Goal: Find specific page/section: Find specific page/section

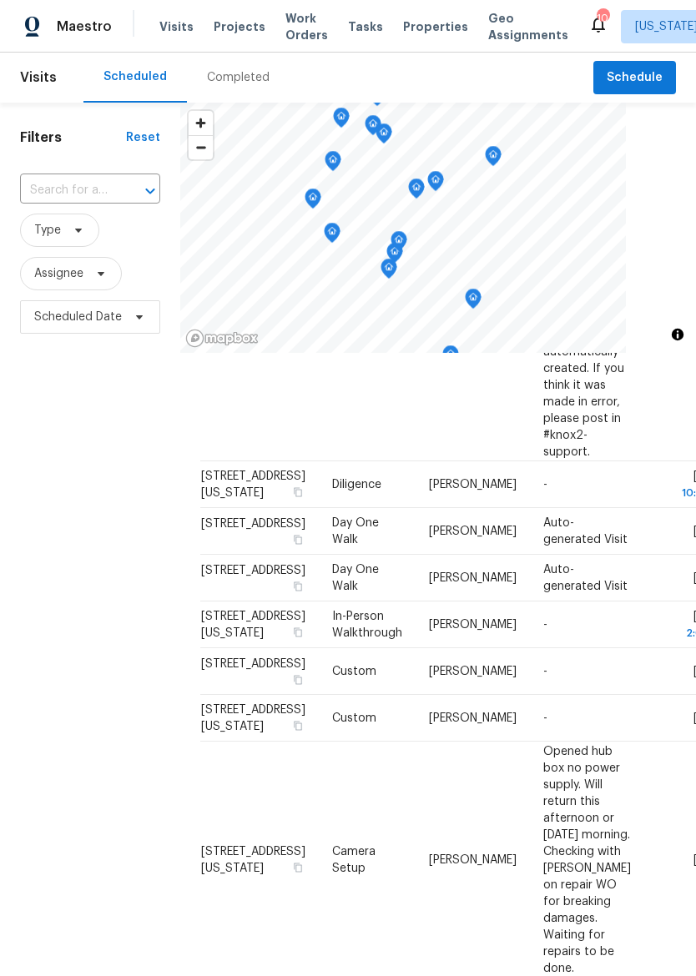
scroll to position [490, 0]
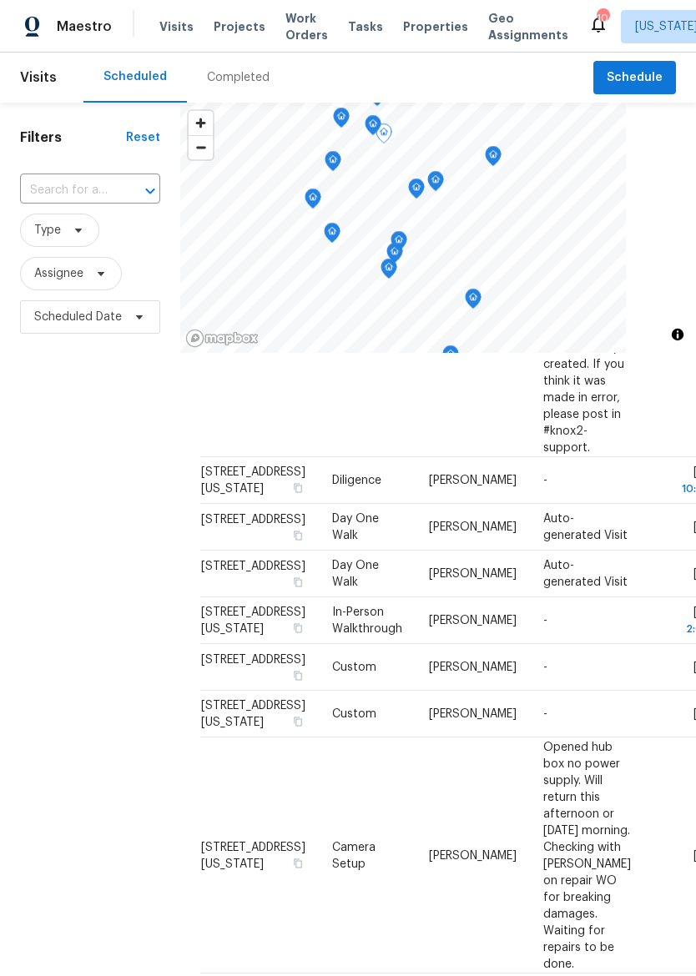
click at [225, 504] on td "[STREET_ADDRESS][US_STATE]" at bounding box center [259, 480] width 119 height 47
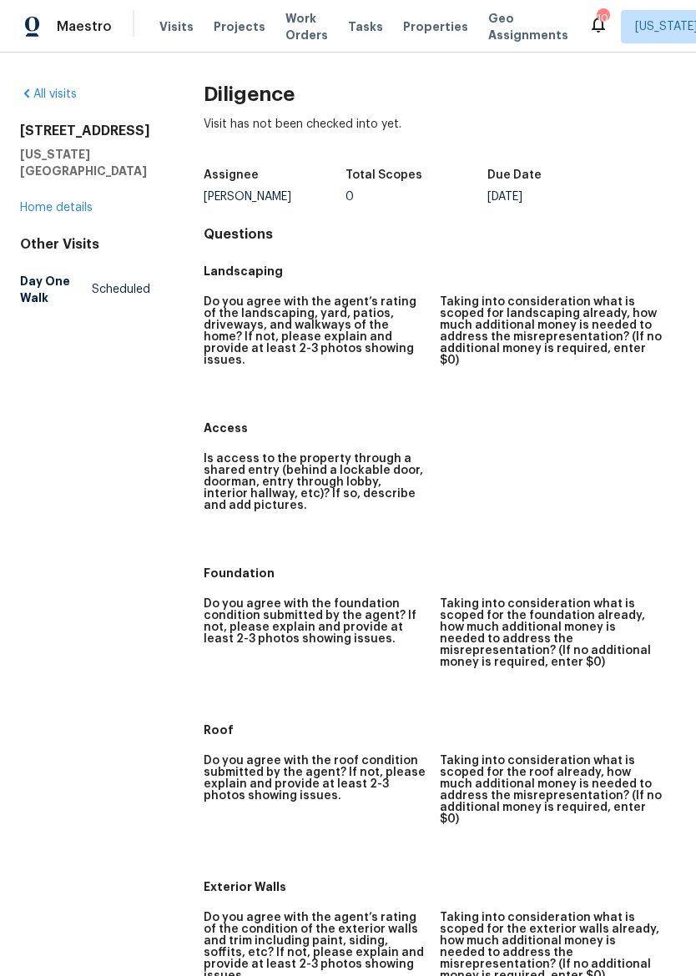
click at [33, 209] on link "Home details" at bounding box center [56, 208] width 73 height 12
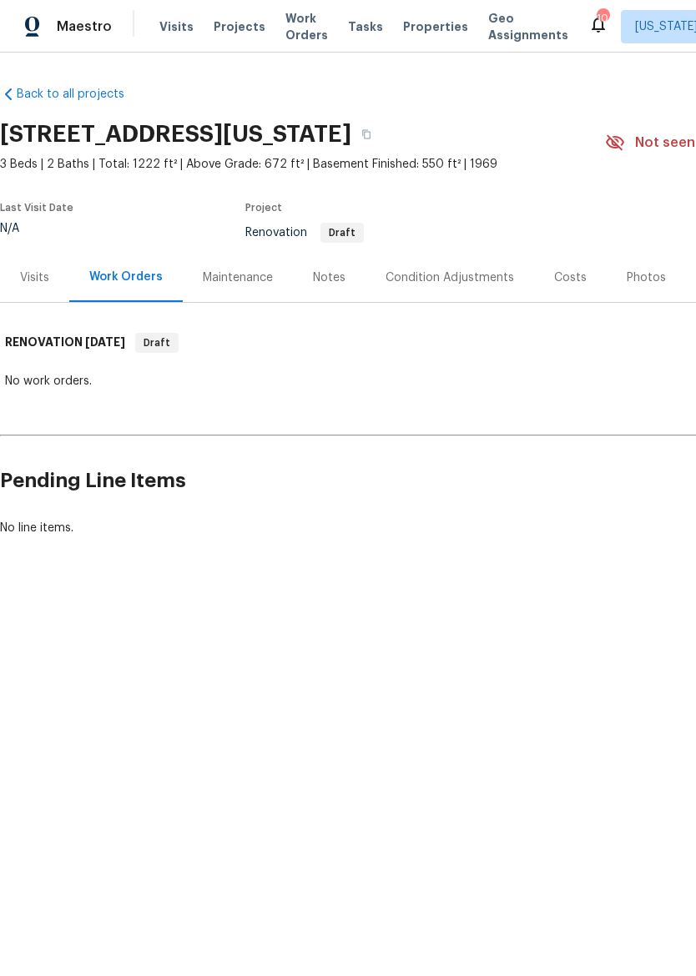
click at [19, 269] on div "Visits" at bounding box center [34, 277] width 69 height 49
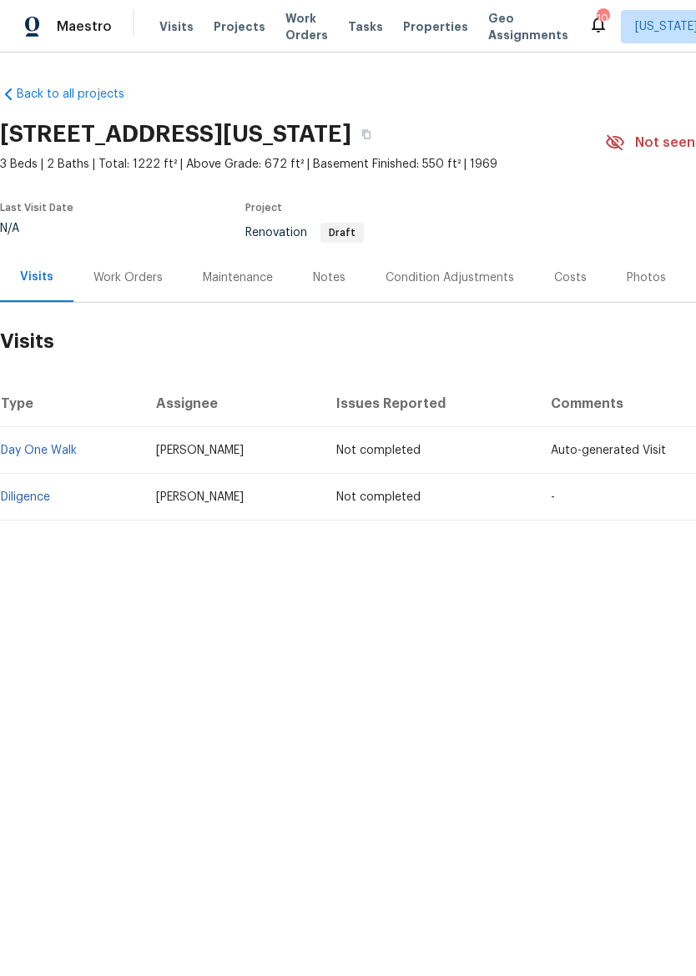
click at [346, 257] on div "Notes" at bounding box center [329, 277] width 73 height 49
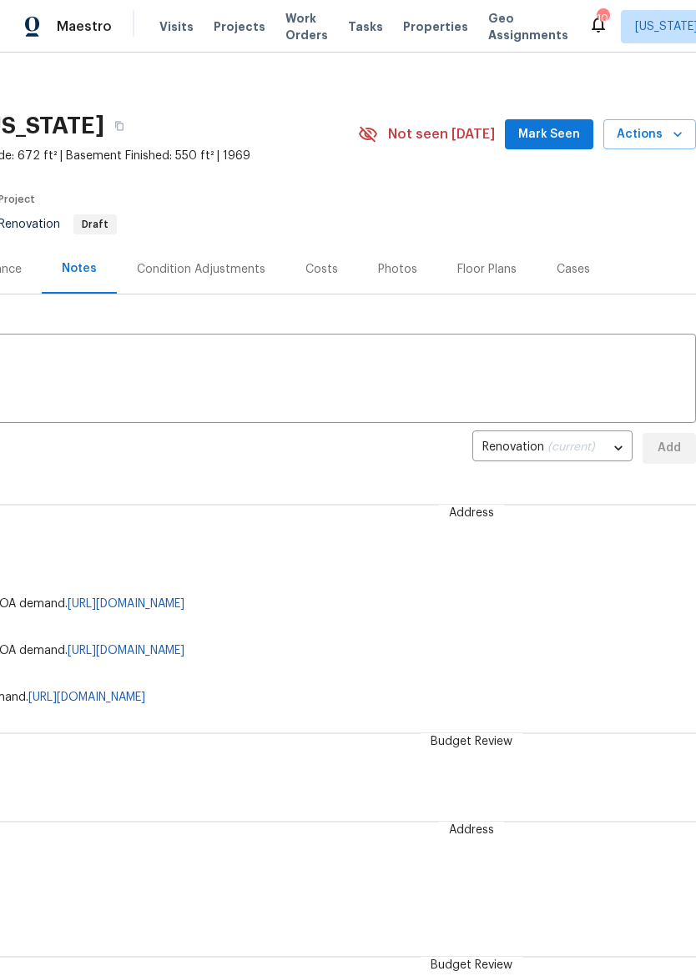
scroll to position [7, 247]
click at [597, 449] on body "Maestro Visits Projects Work Orders Tasks Properties Geo Assignments 10 Kansas …" at bounding box center [348, 488] width 696 height 976
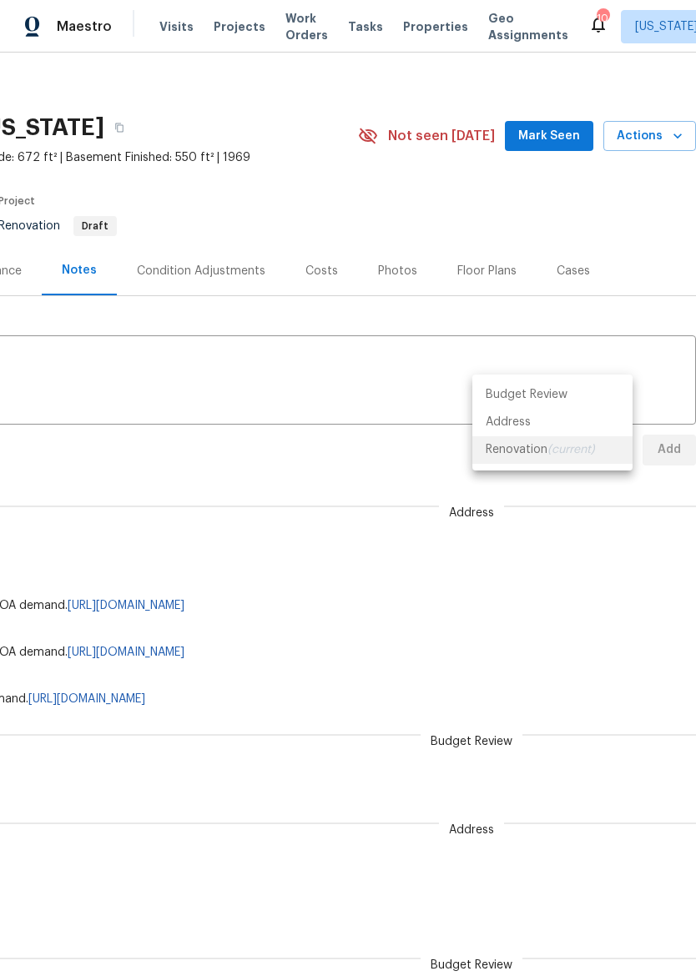
click at [603, 535] on div at bounding box center [348, 488] width 696 height 976
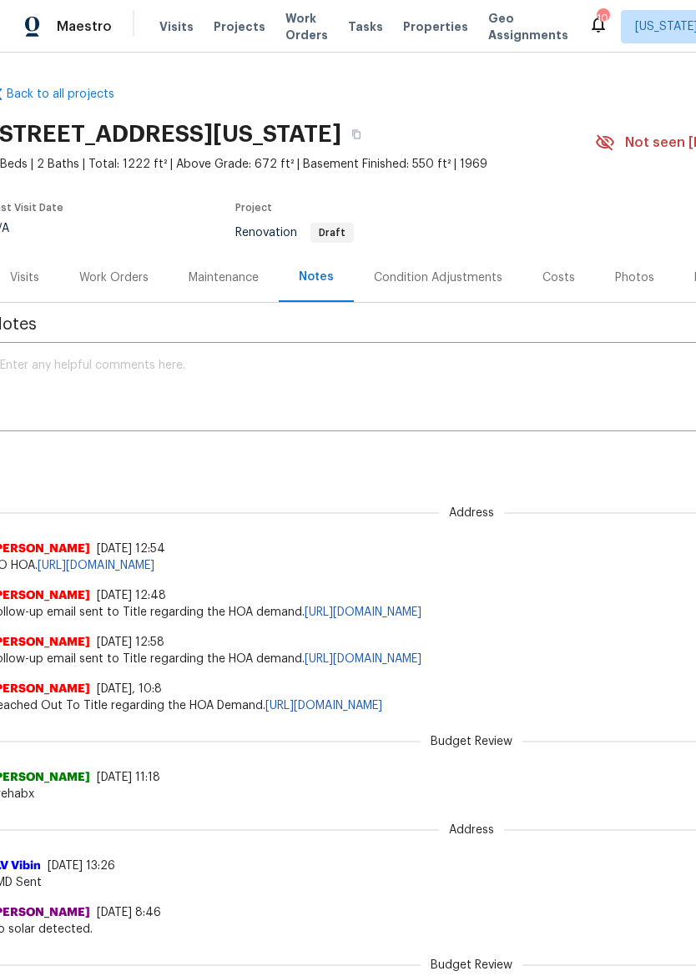
scroll to position [0, -3]
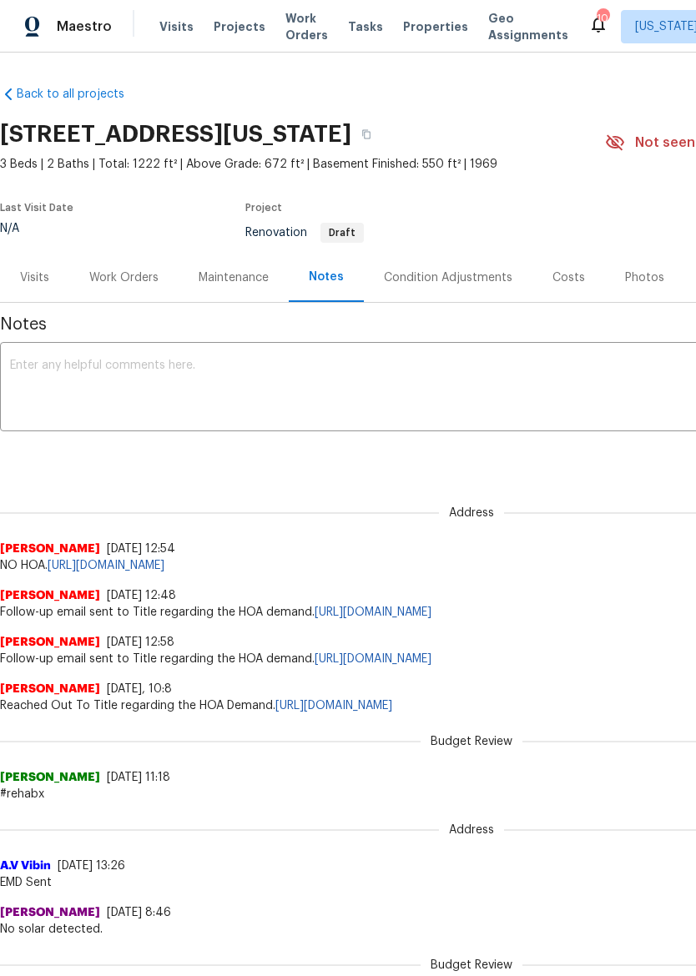
click at [27, 18] on img at bounding box center [32, 27] width 15 height 21
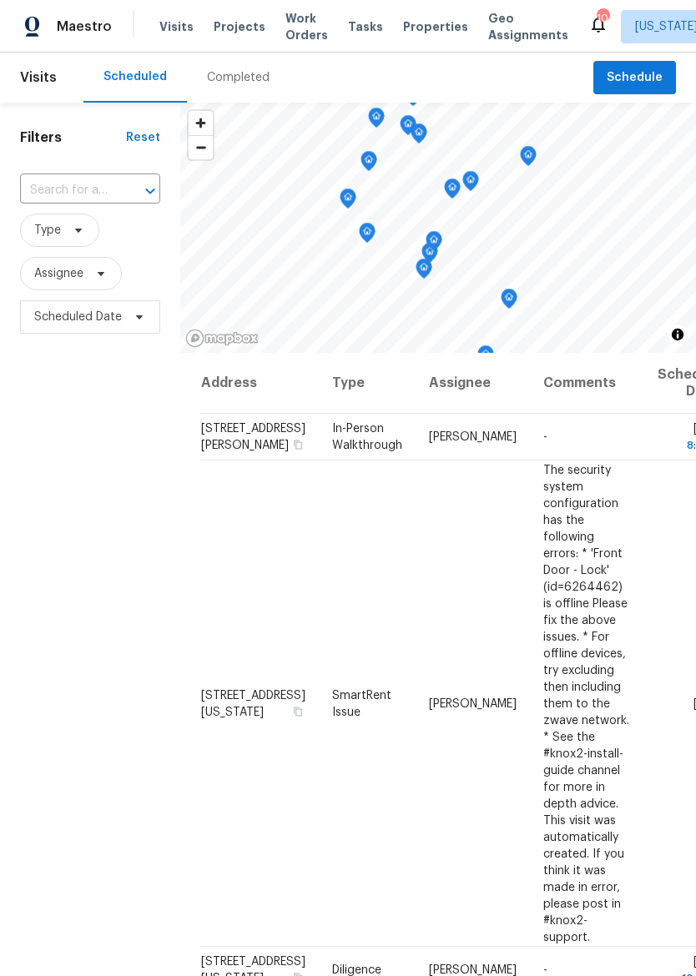
click at [81, 689] on div "Filters Reset ​ Type Assignee Scheduled Date" at bounding box center [90, 619] width 180 height 1032
click at [421, 28] on span "Properties" at bounding box center [435, 26] width 65 height 17
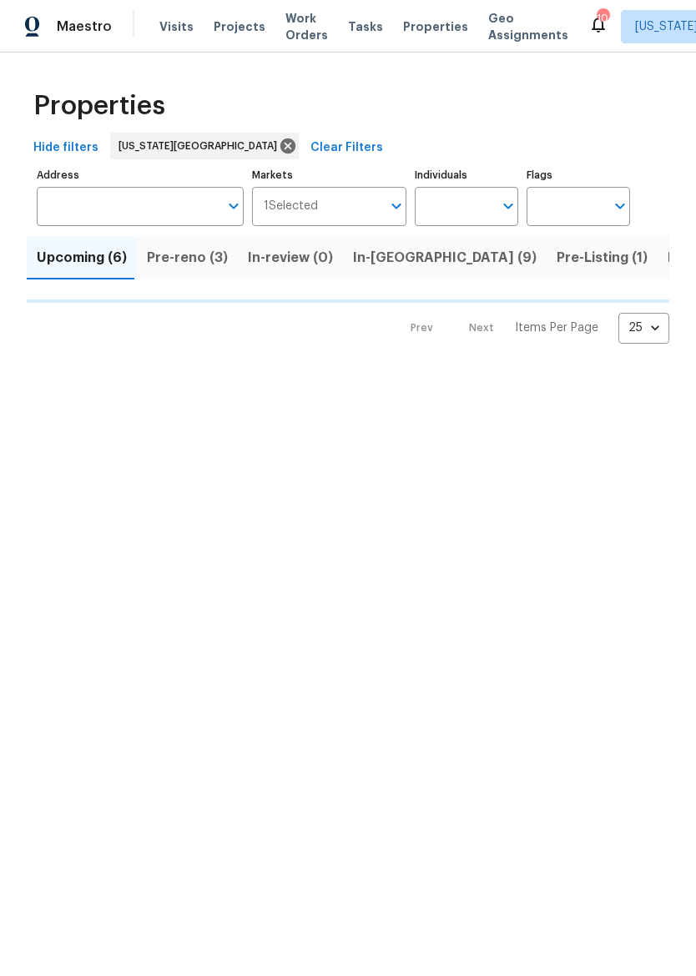
click at [392, 251] on span "In-reno (9)" at bounding box center [445, 257] width 184 height 23
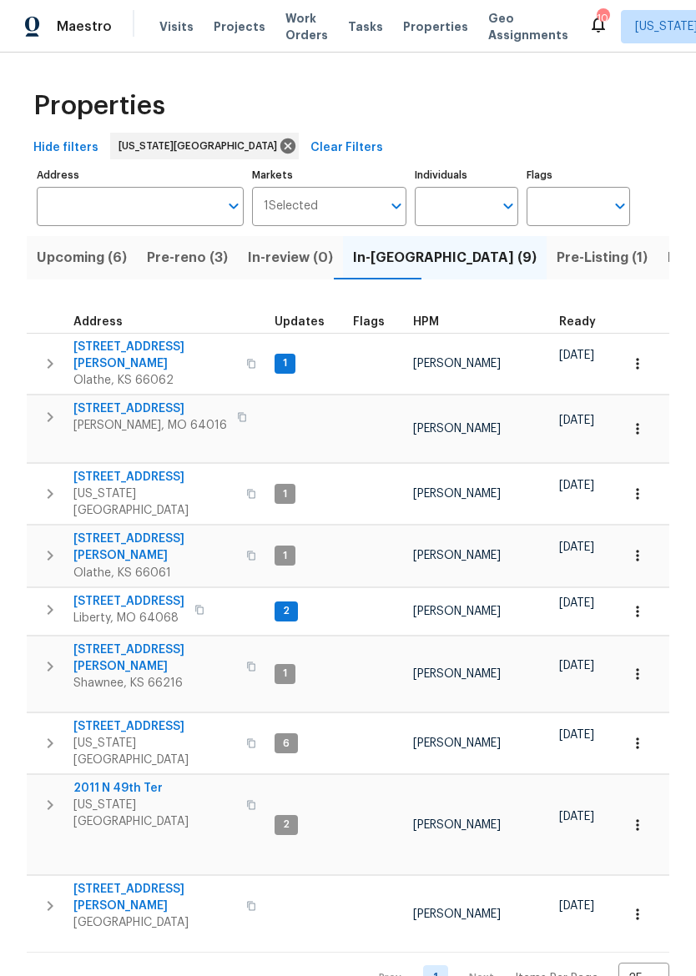
click at [137, 531] on span "612 N Logan St" at bounding box center [154, 547] width 163 height 33
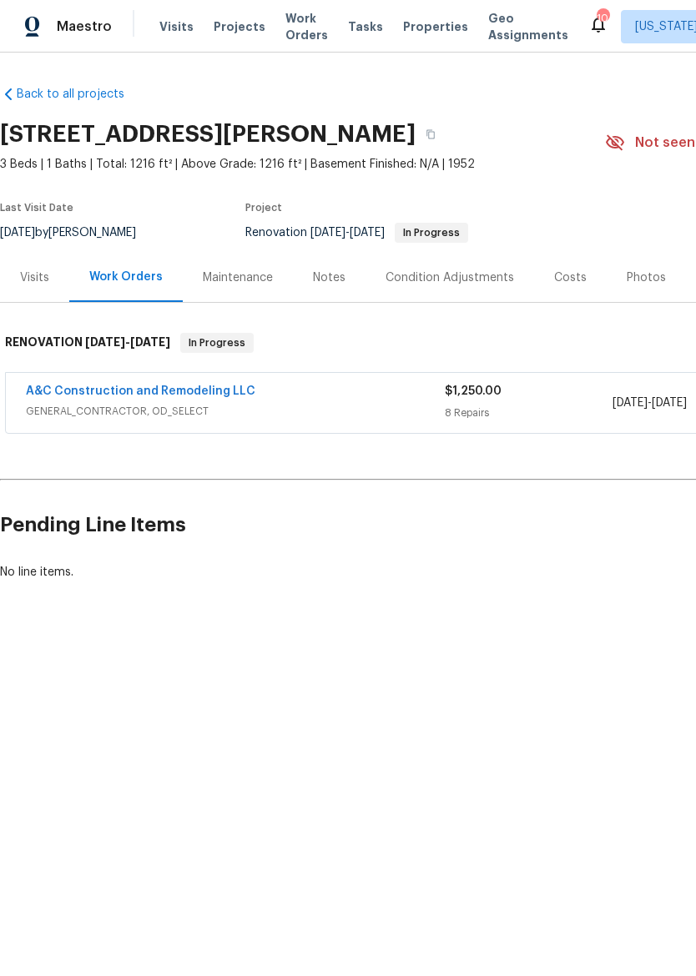
click at [77, 28] on span "Maestro" at bounding box center [84, 26] width 55 height 17
